Goal: Task Accomplishment & Management: Complete application form

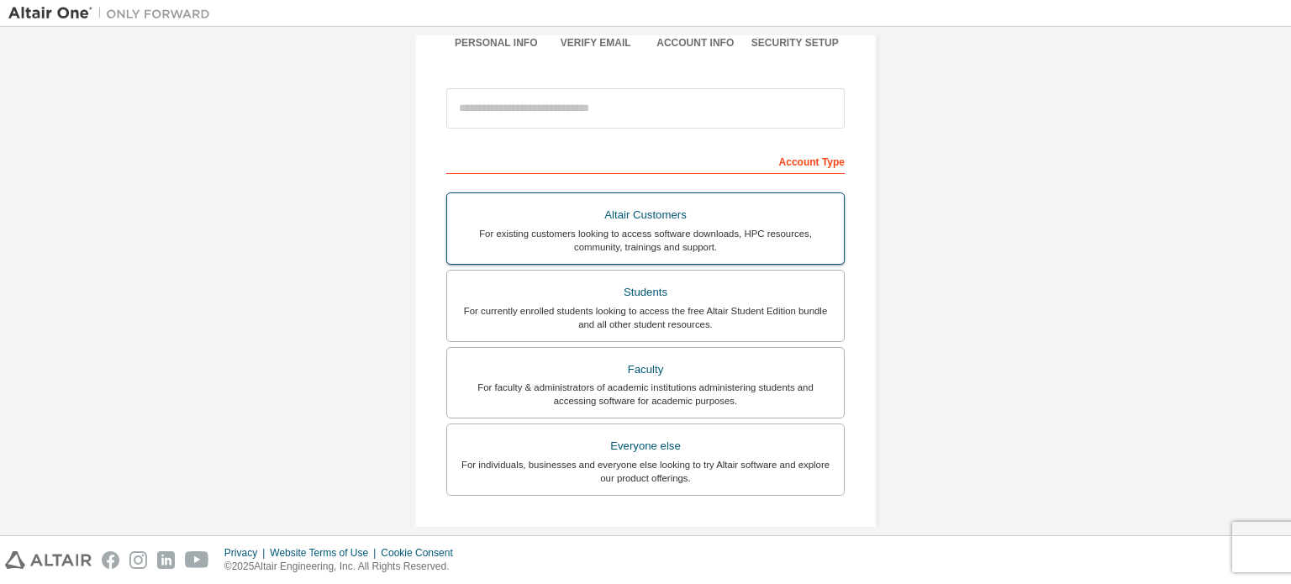
scroll to position [196, 0]
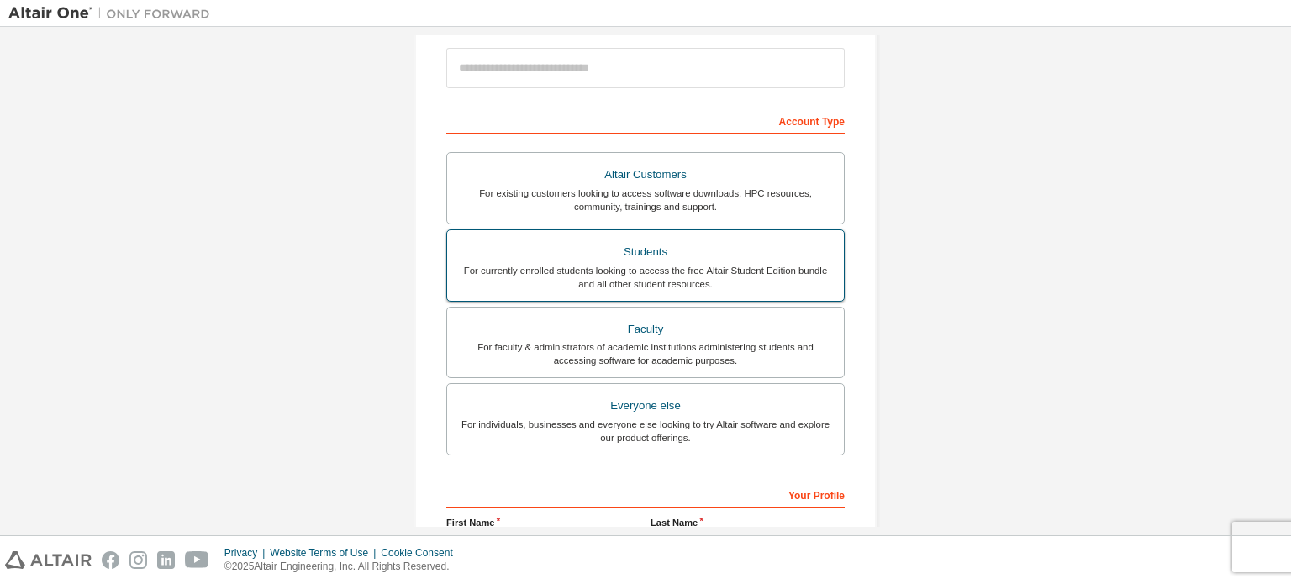
click at [754, 281] on div "For currently enrolled students looking to access the free Altair Student Editi…" at bounding box center [645, 277] width 376 height 27
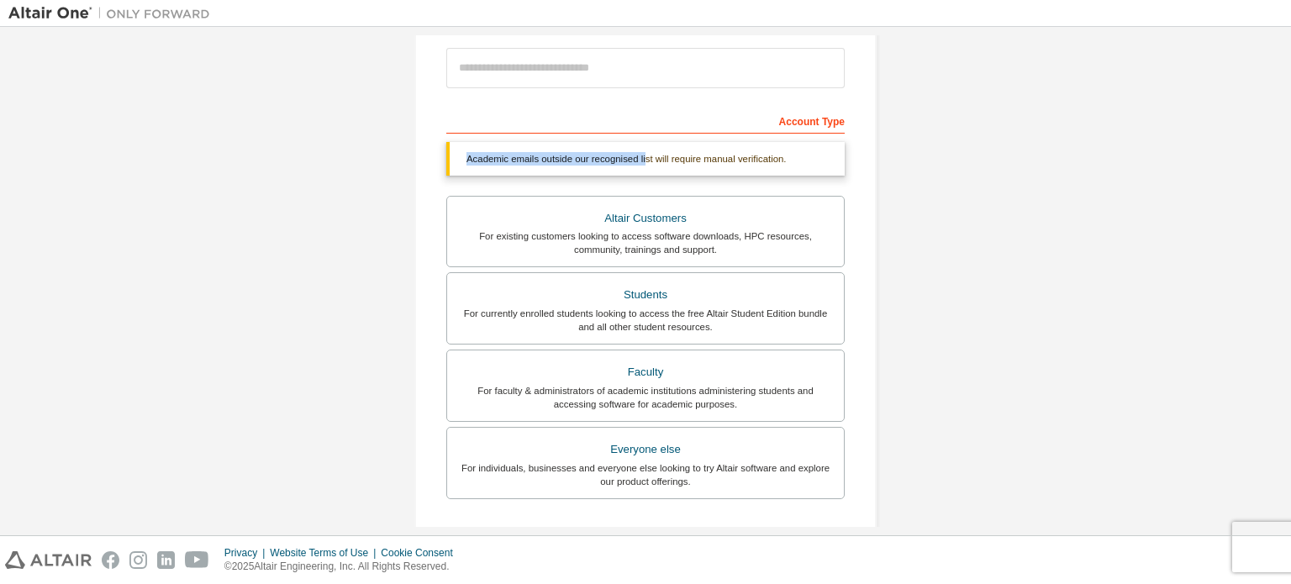
drag, startPoint x: 457, startPoint y: 157, endPoint x: 645, endPoint y: 154, distance: 187.4
click at [645, 154] on div "Academic emails outside our recognised list will require manual verification." at bounding box center [645, 159] width 398 height 34
click at [642, 160] on div "Academic emails outside our recognised list will require manual verification." at bounding box center [645, 159] width 398 height 34
drag, startPoint x: 628, startPoint y: 156, endPoint x: 760, endPoint y: 157, distance: 131.9
click at [722, 156] on div "Academic emails outside our recognised list will require manual verification." at bounding box center [645, 159] width 398 height 34
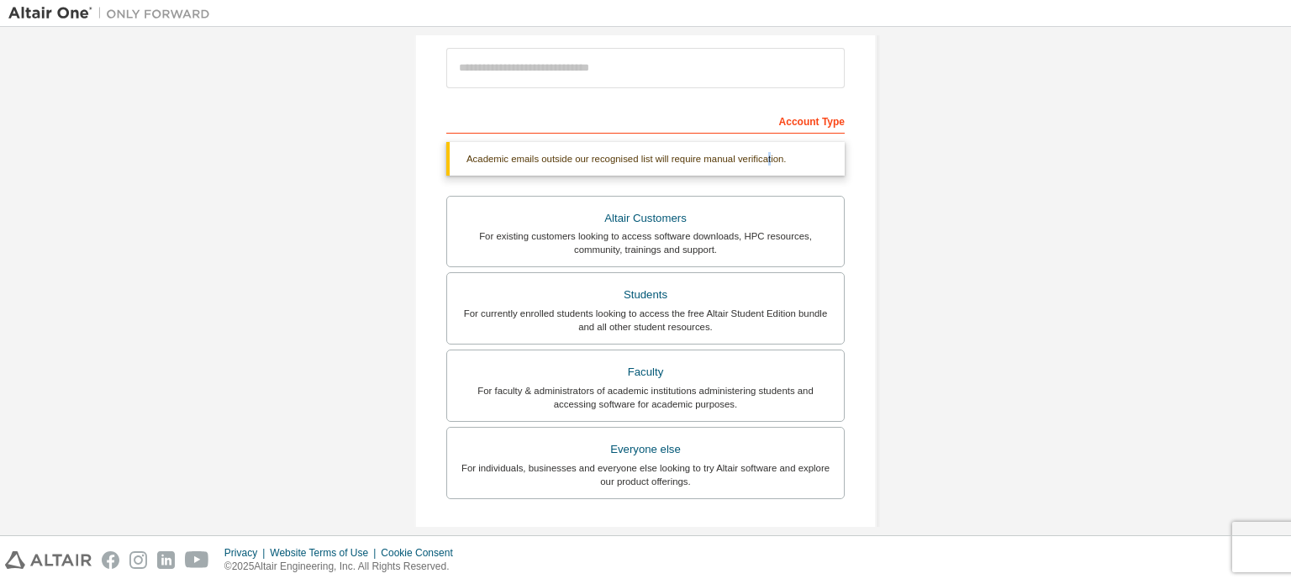
click at [764, 157] on div "Academic emails outside our recognised list will require manual verification." at bounding box center [645, 159] width 398 height 34
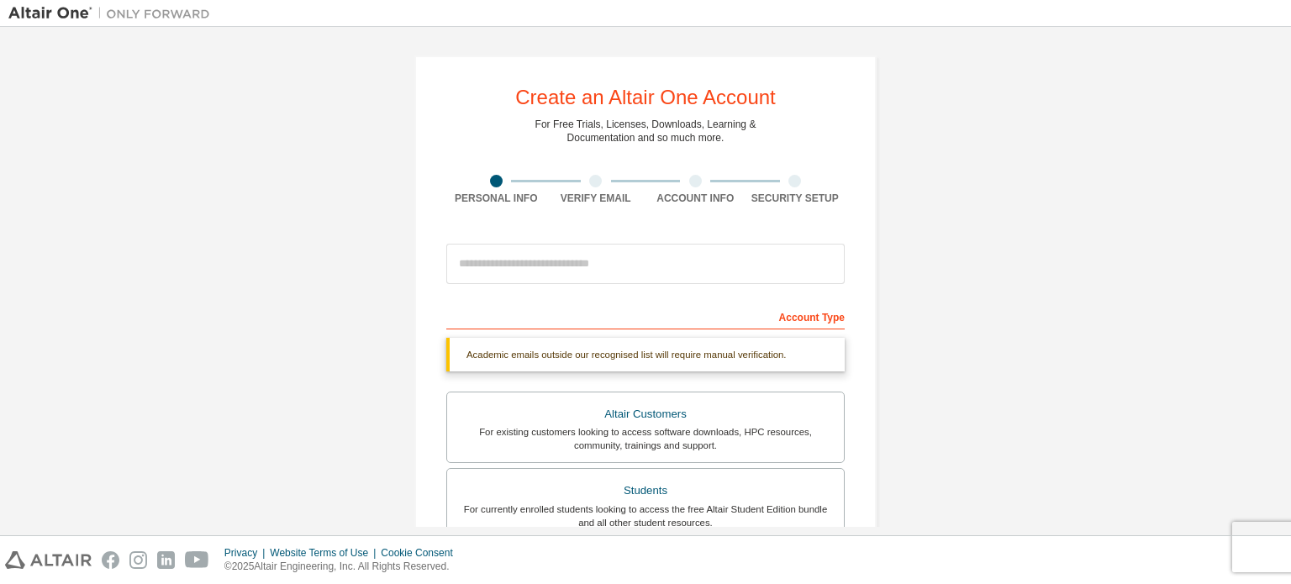
click at [560, 316] on div "Account Type" at bounding box center [645, 316] width 398 height 27
drag, startPoint x: 522, startPoint y: 266, endPoint x: 552, endPoint y: 265, distance: 30.3
click at [522, 266] on input "email" at bounding box center [645, 264] width 398 height 40
click at [539, 266] on input "**********" at bounding box center [645, 264] width 398 height 40
click at [613, 269] on input "**********" at bounding box center [645, 264] width 398 height 40
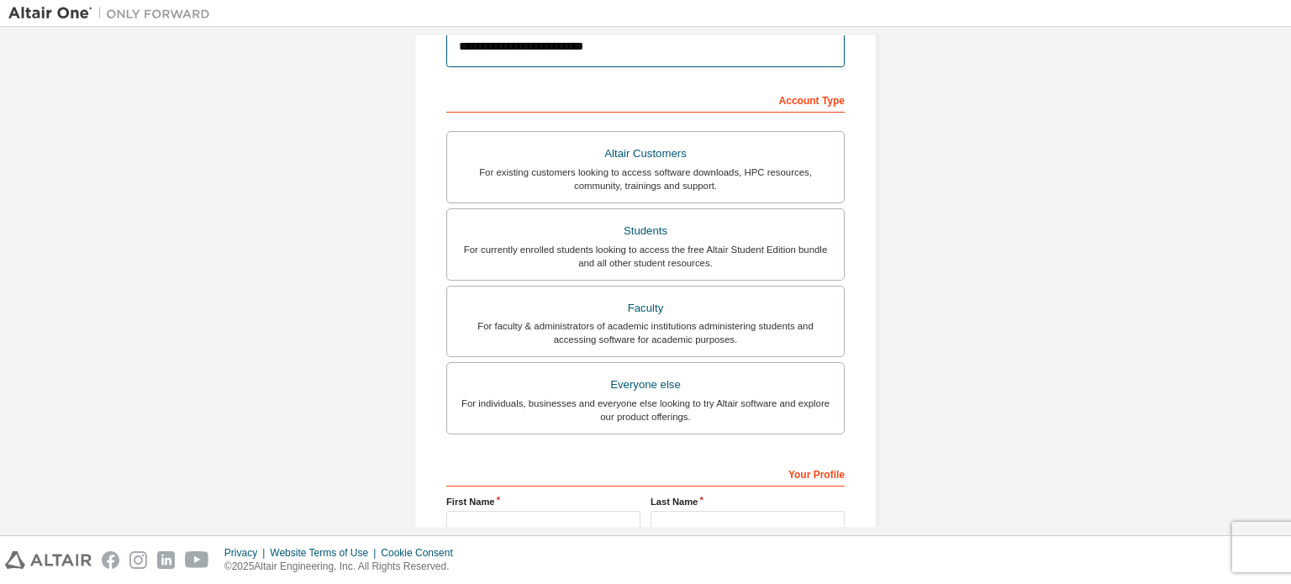
scroll to position [392, 0]
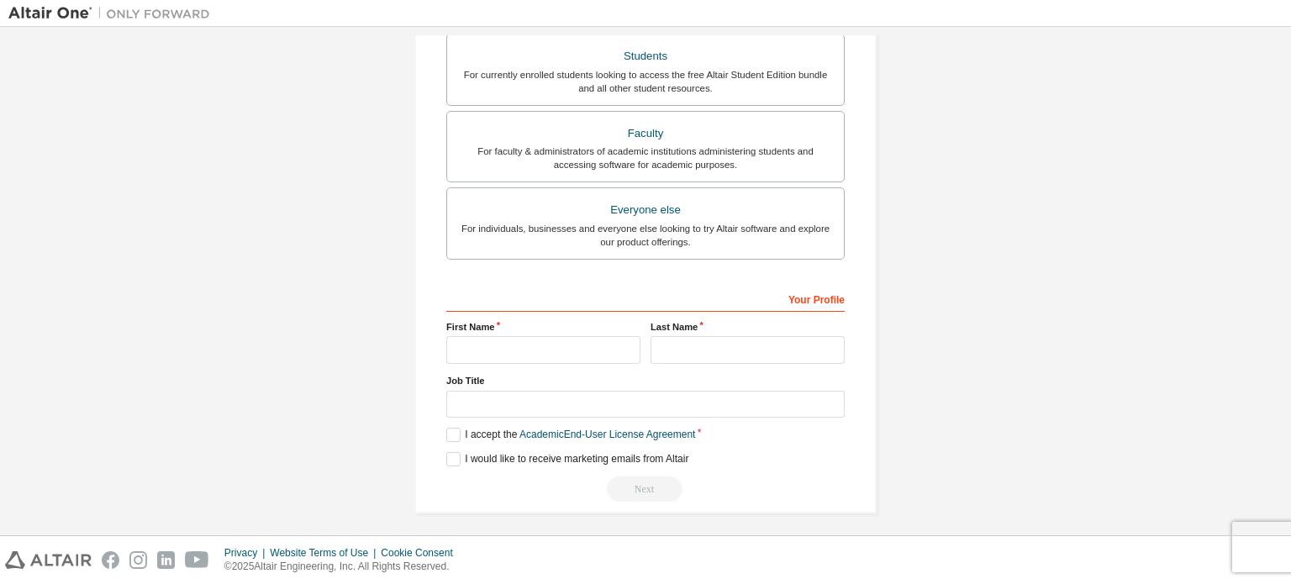
type input "**********"
click at [568, 349] on input "text" at bounding box center [543, 350] width 194 height 28
type input "****"
type input "*******"
click at [538, 401] on input "text" at bounding box center [645, 405] width 398 height 28
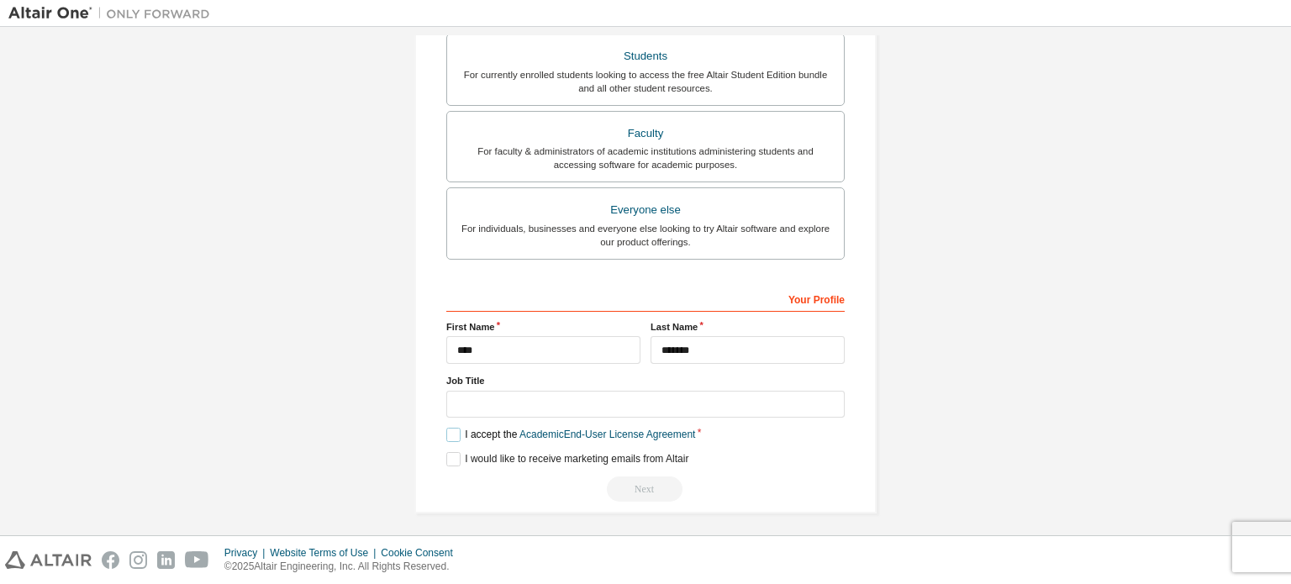
click at [451, 433] on label "I accept the Academic End-User License Agreement" at bounding box center [570, 435] width 249 height 14
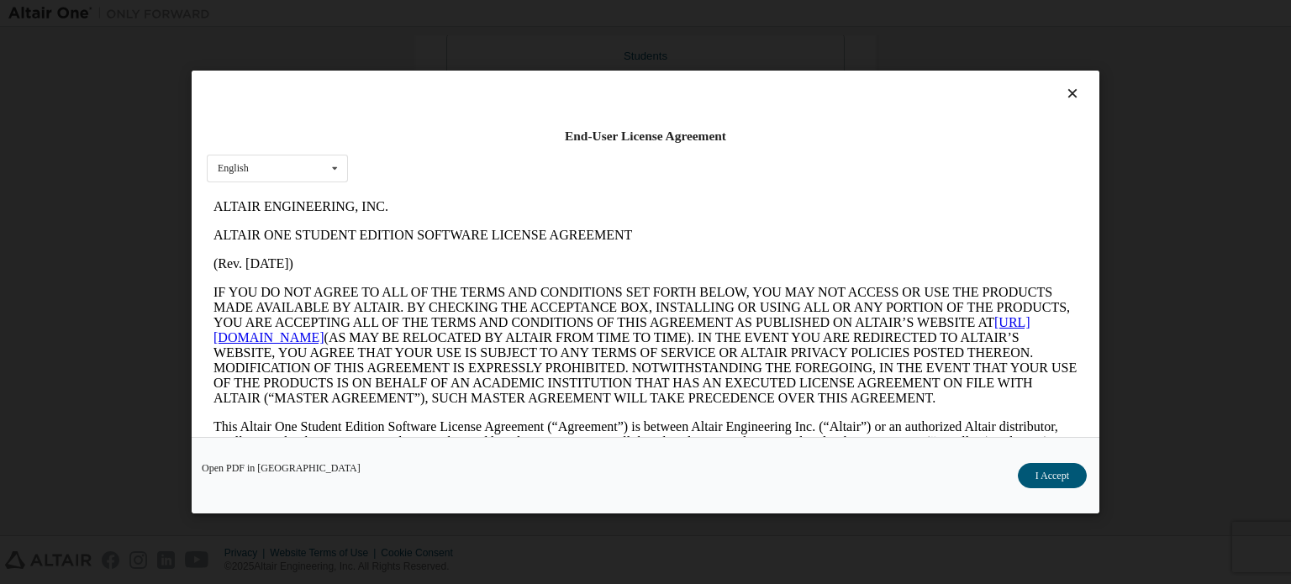
scroll to position [0, 0]
click at [1049, 470] on button "I Accept" at bounding box center [1052, 475] width 69 height 25
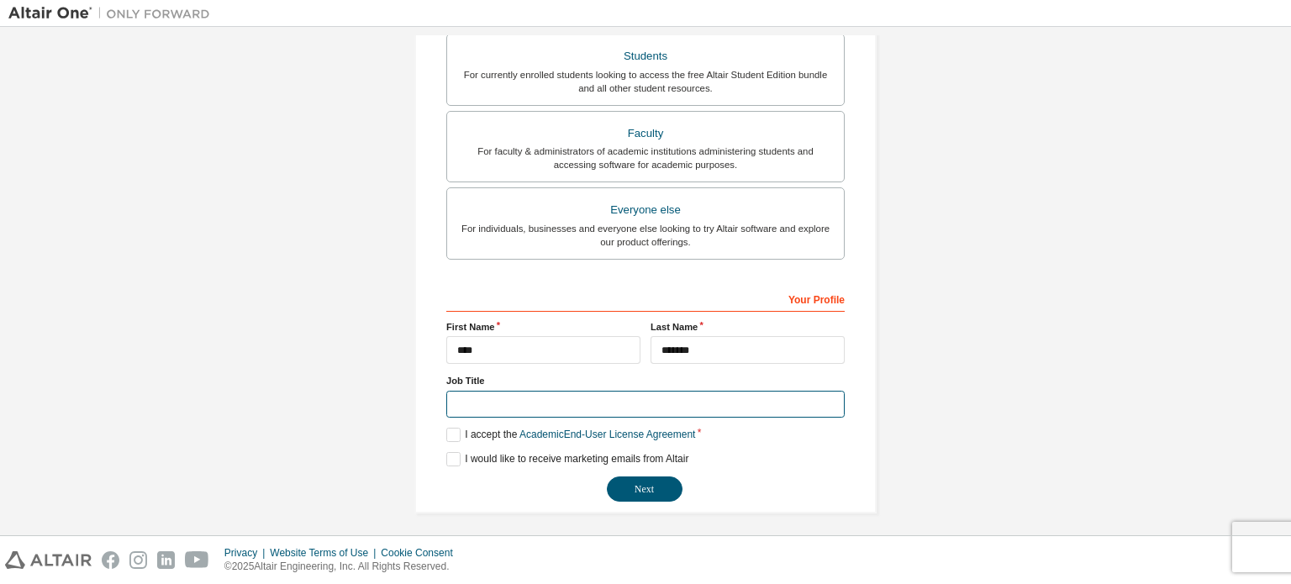
click at [460, 403] on input "text" at bounding box center [645, 405] width 398 height 28
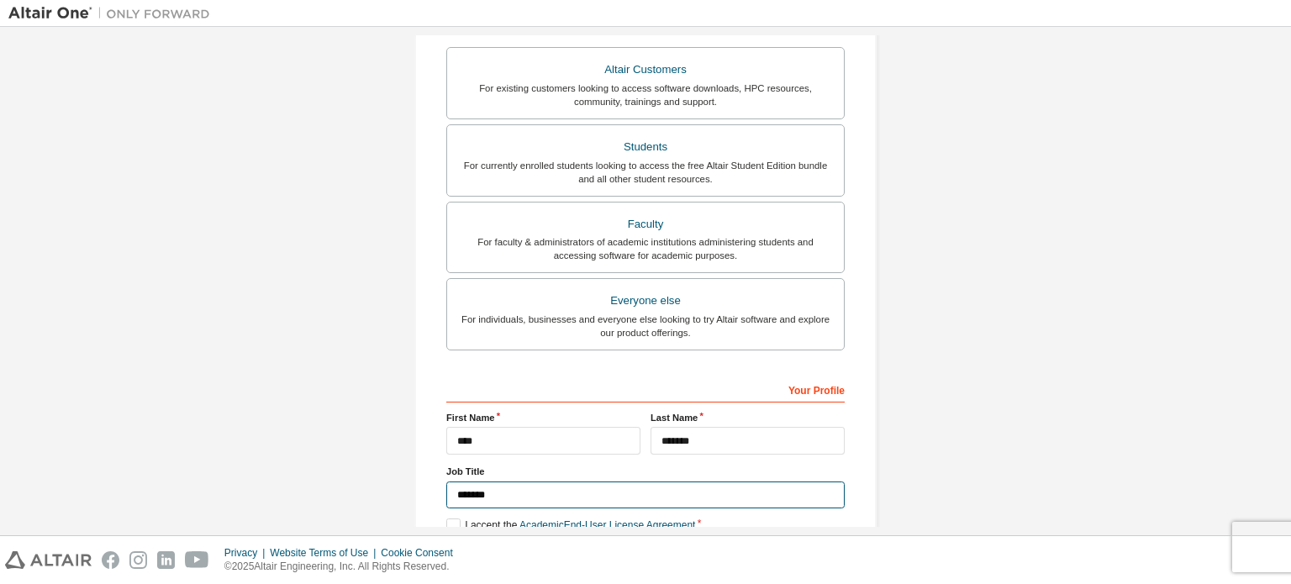
scroll to position [394, 0]
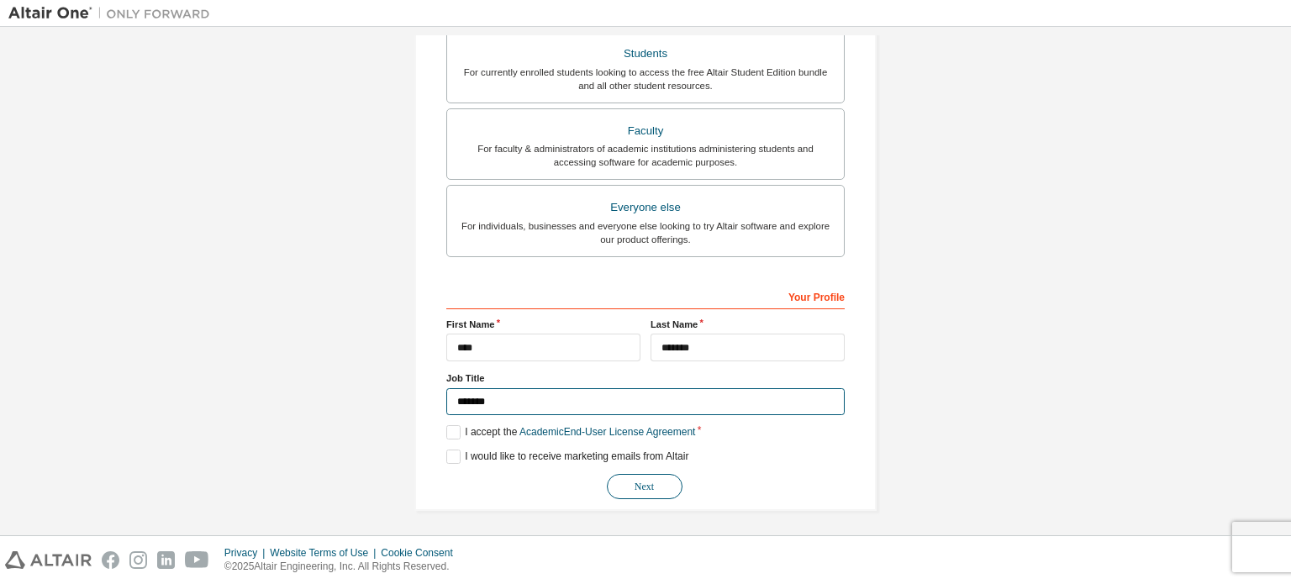
type input "*******"
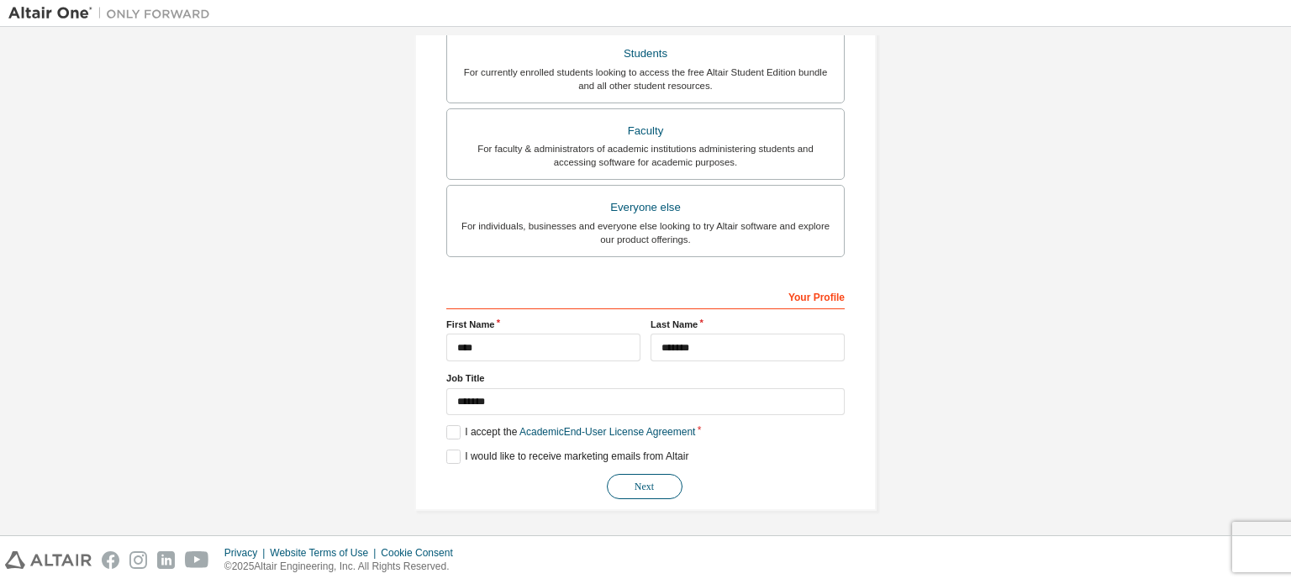
click at [629, 485] on button "Next" at bounding box center [645, 486] width 76 height 25
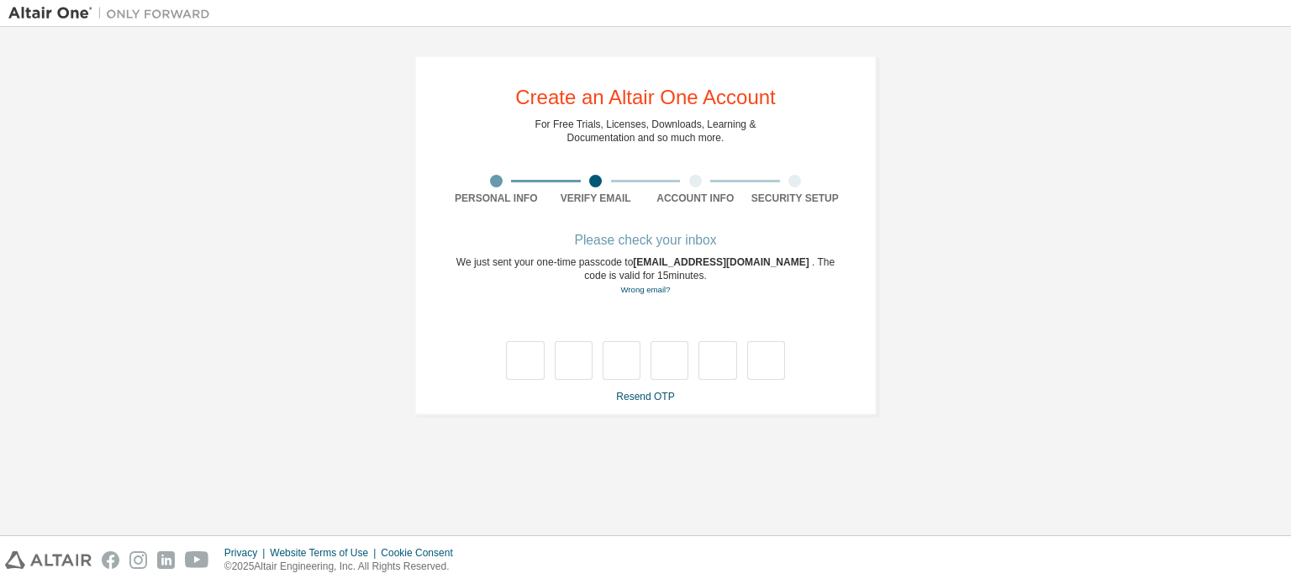
scroll to position [0, 0]
type input "*"
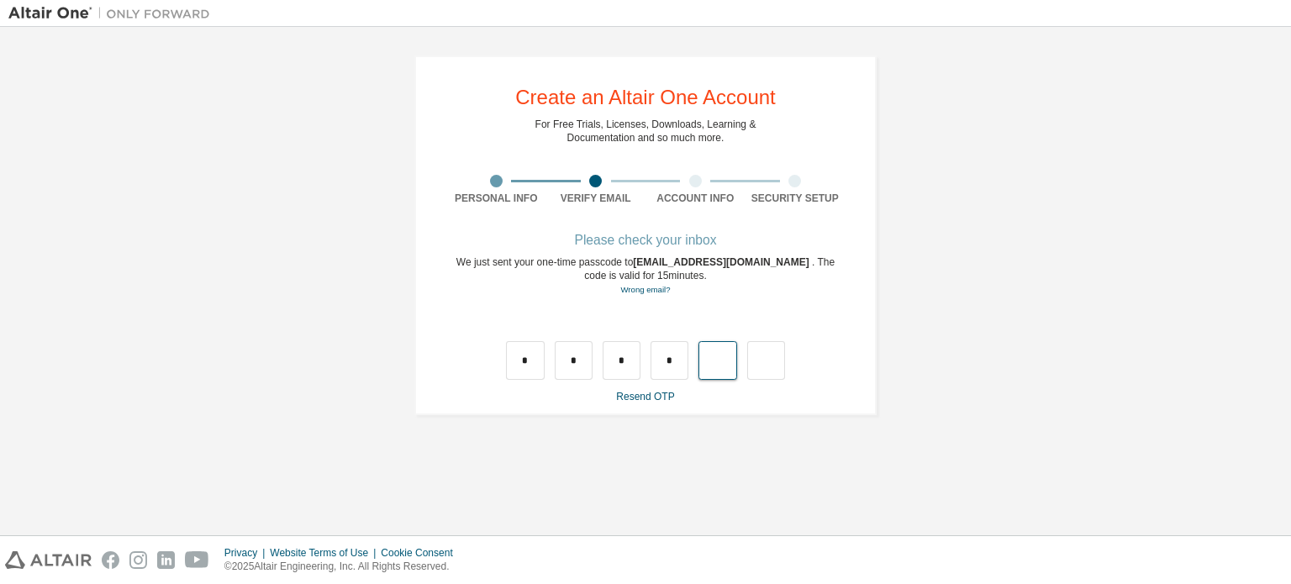
type input "*"
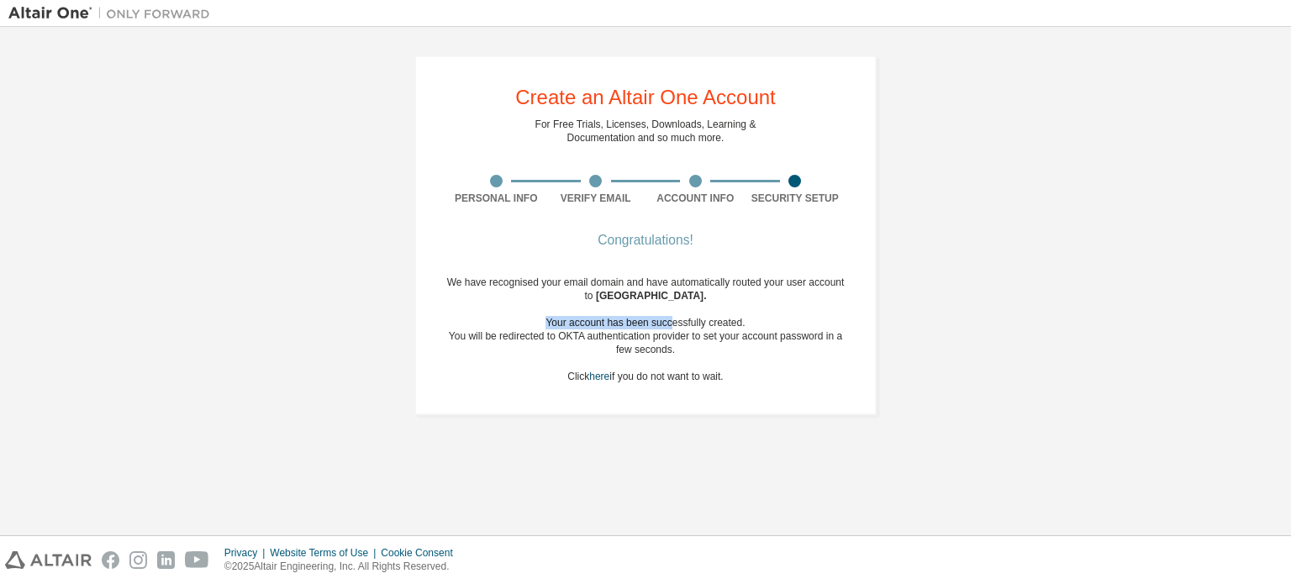
drag, startPoint x: 550, startPoint y: 324, endPoint x: 662, endPoint y: 329, distance: 112.7
click at [673, 323] on div "Your account has been successfully created." at bounding box center [645, 322] width 398 height 13
click at [642, 334] on div "You will be redirected to OKTA authentication provider to set your account pass…" at bounding box center [645, 342] width 398 height 27
drag, startPoint x: 471, startPoint y: 331, endPoint x: 610, endPoint y: 333, distance: 138.7
click at [610, 333] on div "You will be redirected to OKTA authentication provider to set your account pass…" at bounding box center [645, 342] width 398 height 27
